Goal: Transaction & Acquisition: Purchase product/service

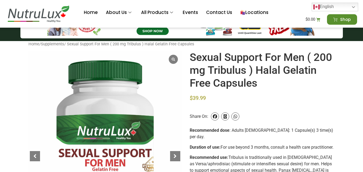
scroll to position [54, 0]
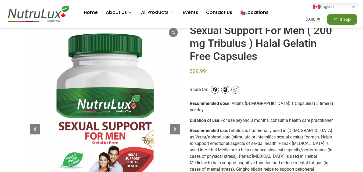
drag, startPoint x: 189, startPoint y: 73, endPoint x: 210, endPoint y: 71, distance: 21.3
click at [210, 71] on p "$ 39.99" at bounding box center [262, 71] width 145 height 8
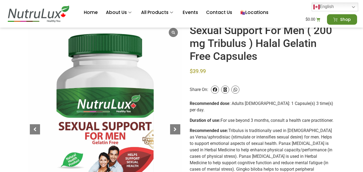
click at [191, 71] on span "$" at bounding box center [191, 71] width 3 height 6
drag, startPoint x: 204, startPoint y: 72, endPoint x: 189, endPoint y: 71, distance: 14.6
click at [190, 71] on bdi "$ 39.99" at bounding box center [198, 71] width 16 height 6
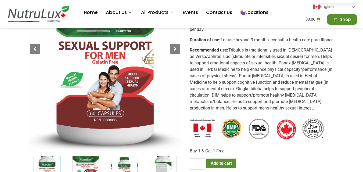
scroll to position [0, 0]
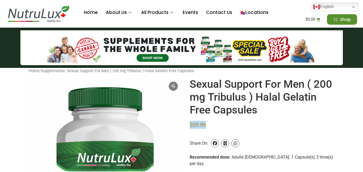
click at [48, 17] on img at bounding box center [38, 14] width 65 height 18
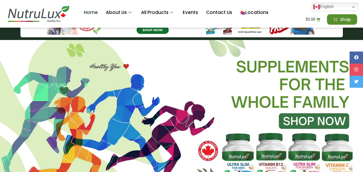
scroll to position [81, 0]
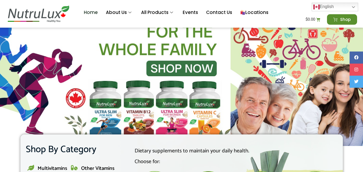
click at [79, 96] on img "1 / 2" at bounding box center [49, 66] width 363 height 159
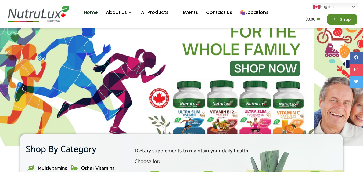
click at [0, 126] on img "1 / 2" at bounding box center [132, 66] width 363 height 159
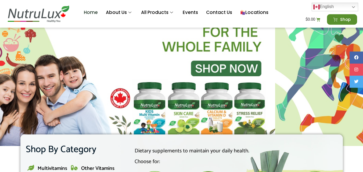
click at [52, 104] on img "2 / 2" at bounding box center [93, 66] width 363 height 159
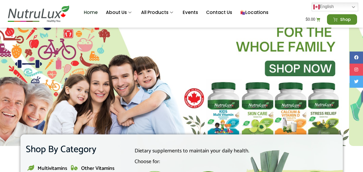
click at [24, 106] on img "2 / 2" at bounding box center [167, 66] width 363 height 159
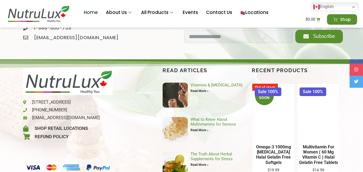
scroll to position [1549, 0]
